Goal: Information Seeking & Learning: Learn about a topic

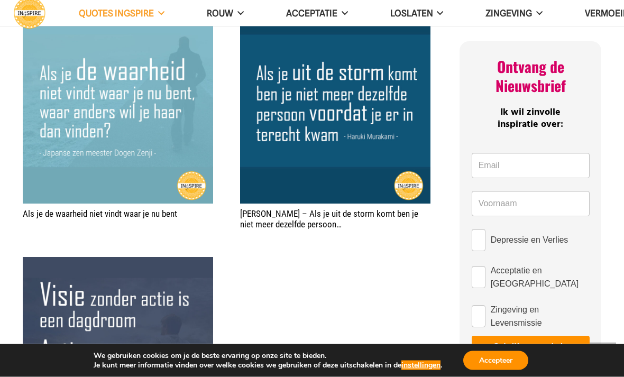
scroll to position [452, 0]
click at [25, 261] on img "Spreuk – Visie zonder actie is een dagdroom. Actie zonder visie is een nachtmer…" at bounding box center [118, 352] width 190 height 190
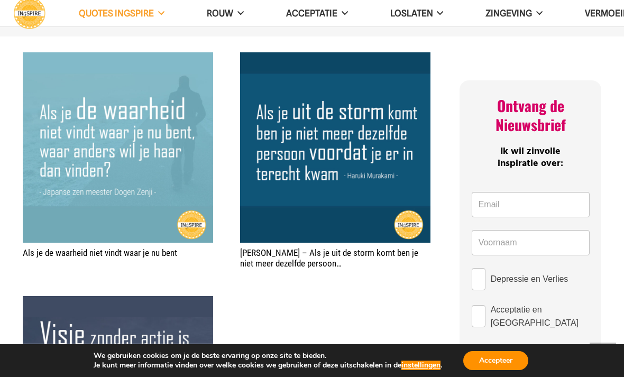
scroll to position [412, 0]
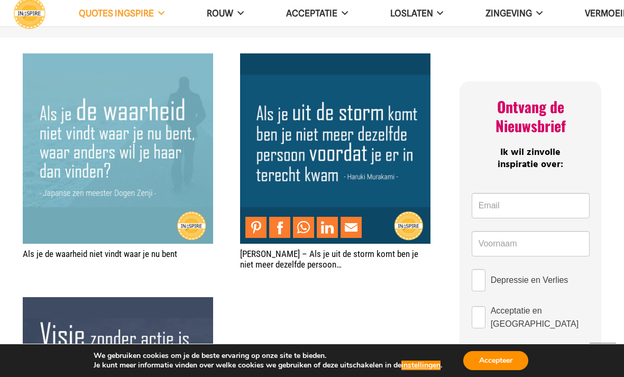
click at [329, 146] on img "Haruki Murakami – Als je uit de storm komt ben je niet meer dezelfde persoon…" at bounding box center [335, 148] width 190 height 190
